Goal: Navigation & Orientation: Understand site structure

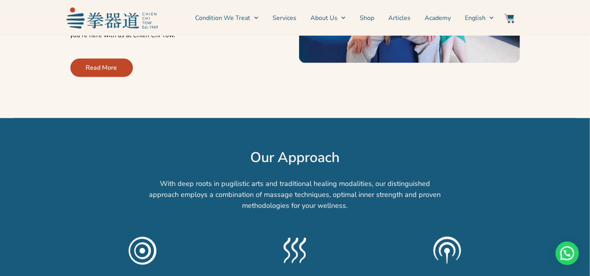
scroll to position [430, 0]
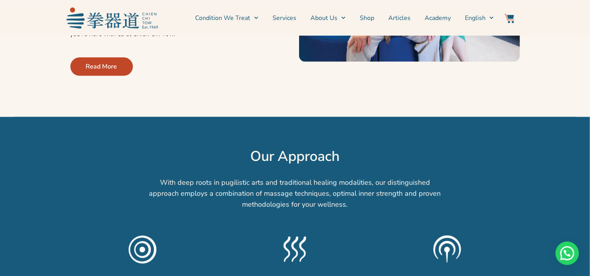
click at [107, 62] on span "Read More" at bounding box center [101, 66] width 31 height 9
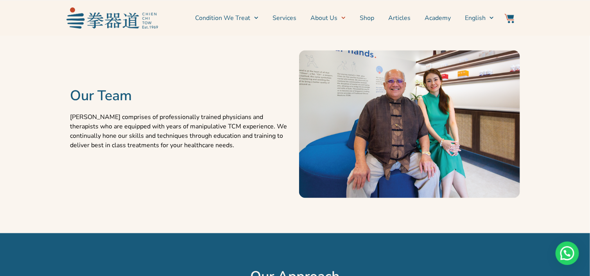
scroll to position [469, 0]
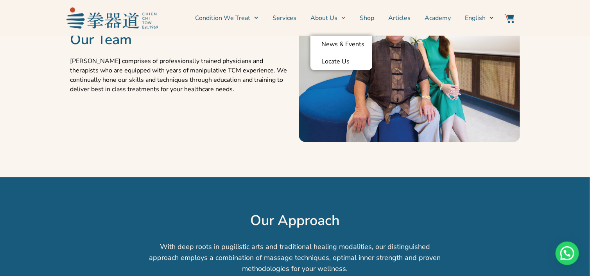
click at [328, 14] on link "About Us" at bounding box center [328, 18] width 35 height 20
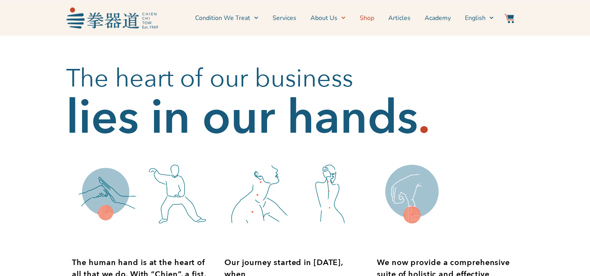
click at [365, 16] on link "Shop" at bounding box center [367, 18] width 14 height 20
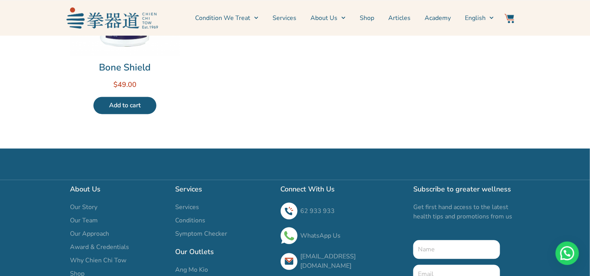
scroll to position [430, 0]
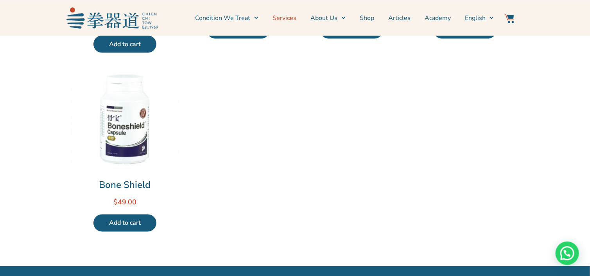
click at [286, 17] on link "Services" at bounding box center [285, 18] width 24 height 20
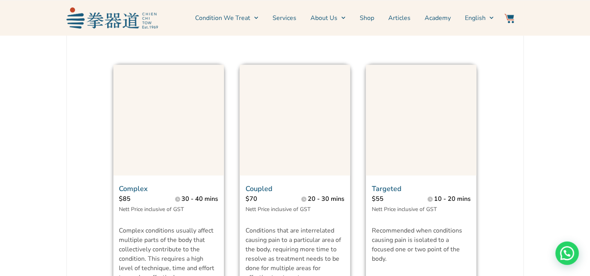
scroll to position [469, 0]
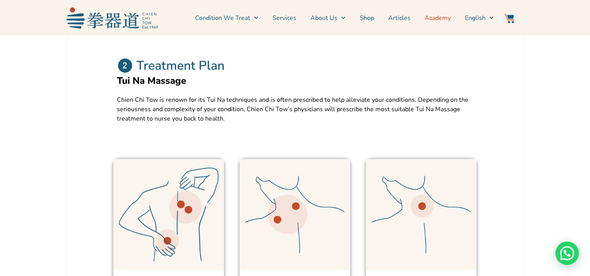
click at [436, 17] on link "Academy" at bounding box center [438, 18] width 26 height 20
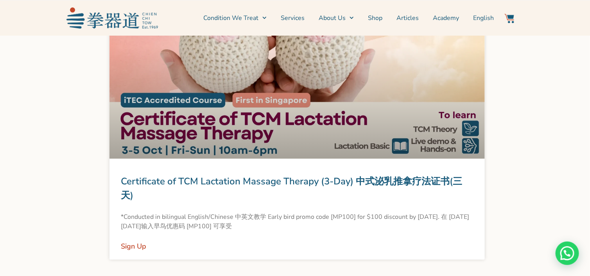
scroll to position [743, 0]
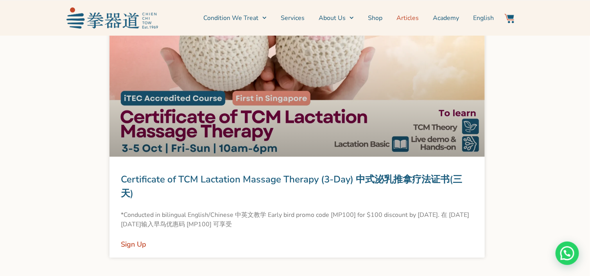
click at [406, 16] on link "Articles" at bounding box center [408, 18] width 22 height 20
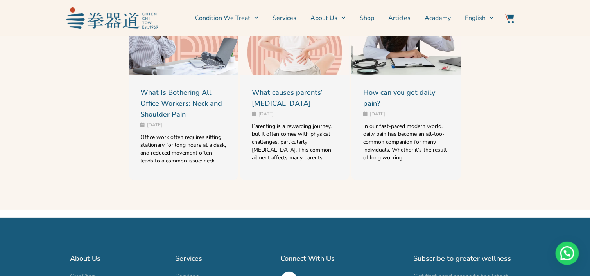
scroll to position [1134, 0]
